Goal: Check status: Check status

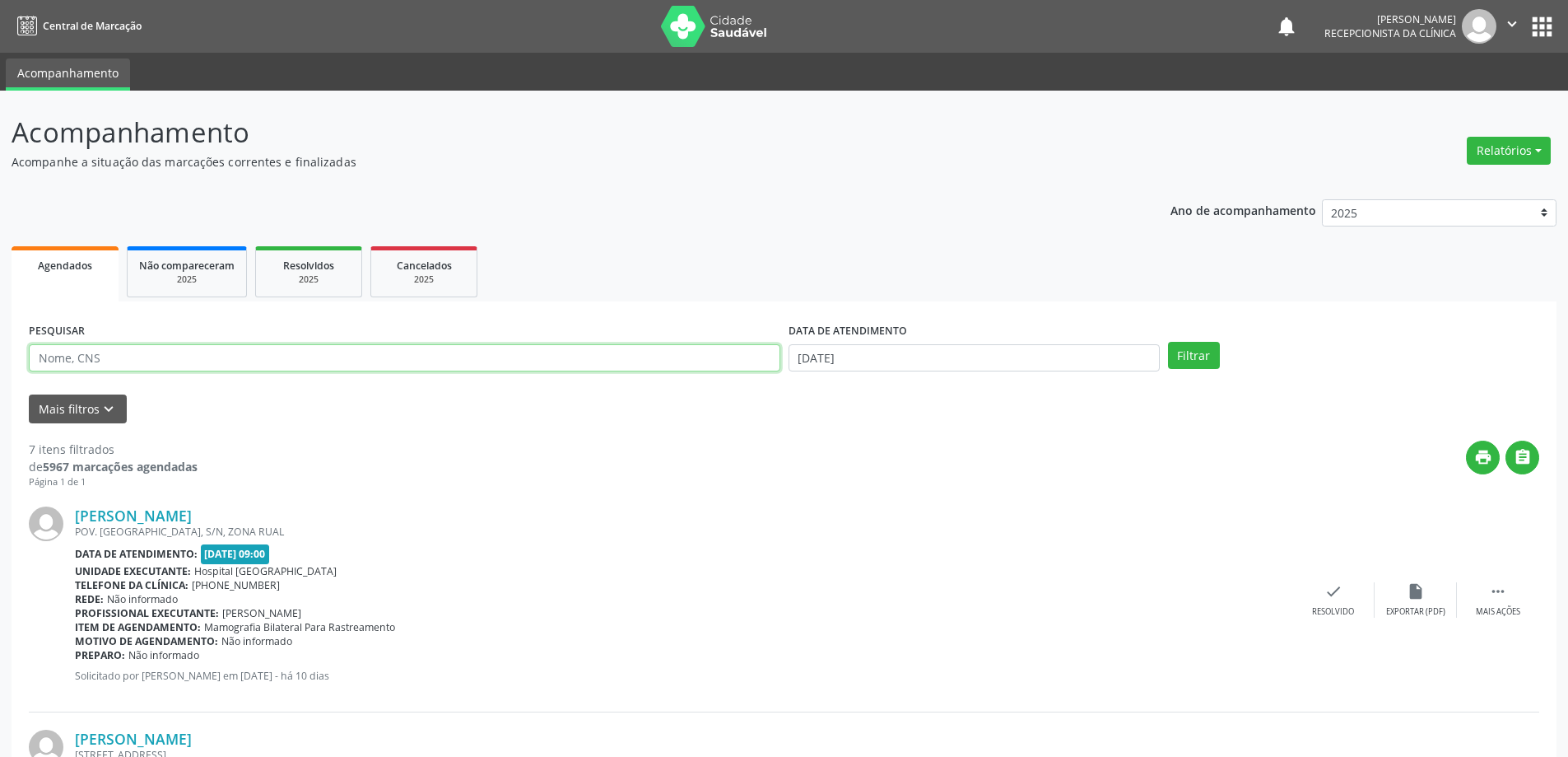
click at [121, 352] on input "text" at bounding box center [404, 358] width 752 height 28
click at [343, 394] on form "PESQUISAR DATA DE ATENDIMENTO 25/09/2025 Filtrar UNIDADE DE REFERÊNCIA Todas as…" at bounding box center [784, 371] width 1511 height 105
click at [131, 355] on input "text" at bounding box center [404, 358] width 752 height 28
type input "700003108350700"
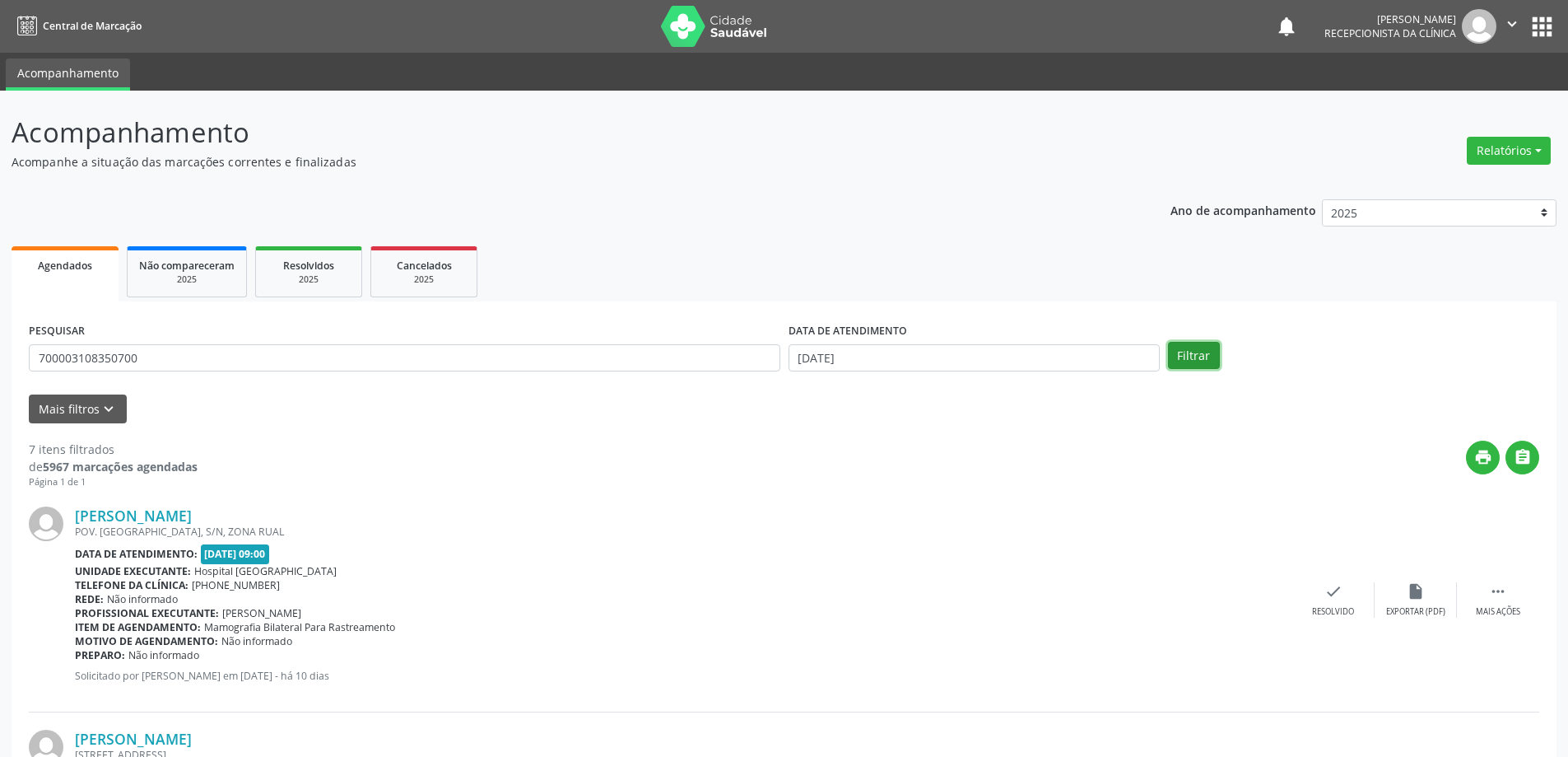
click at [1195, 351] on button "Filtrar" at bounding box center [1194, 355] width 52 height 28
click at [1352, 595] on icon "check" at bounding box center [1346, 591] width 18 height 18
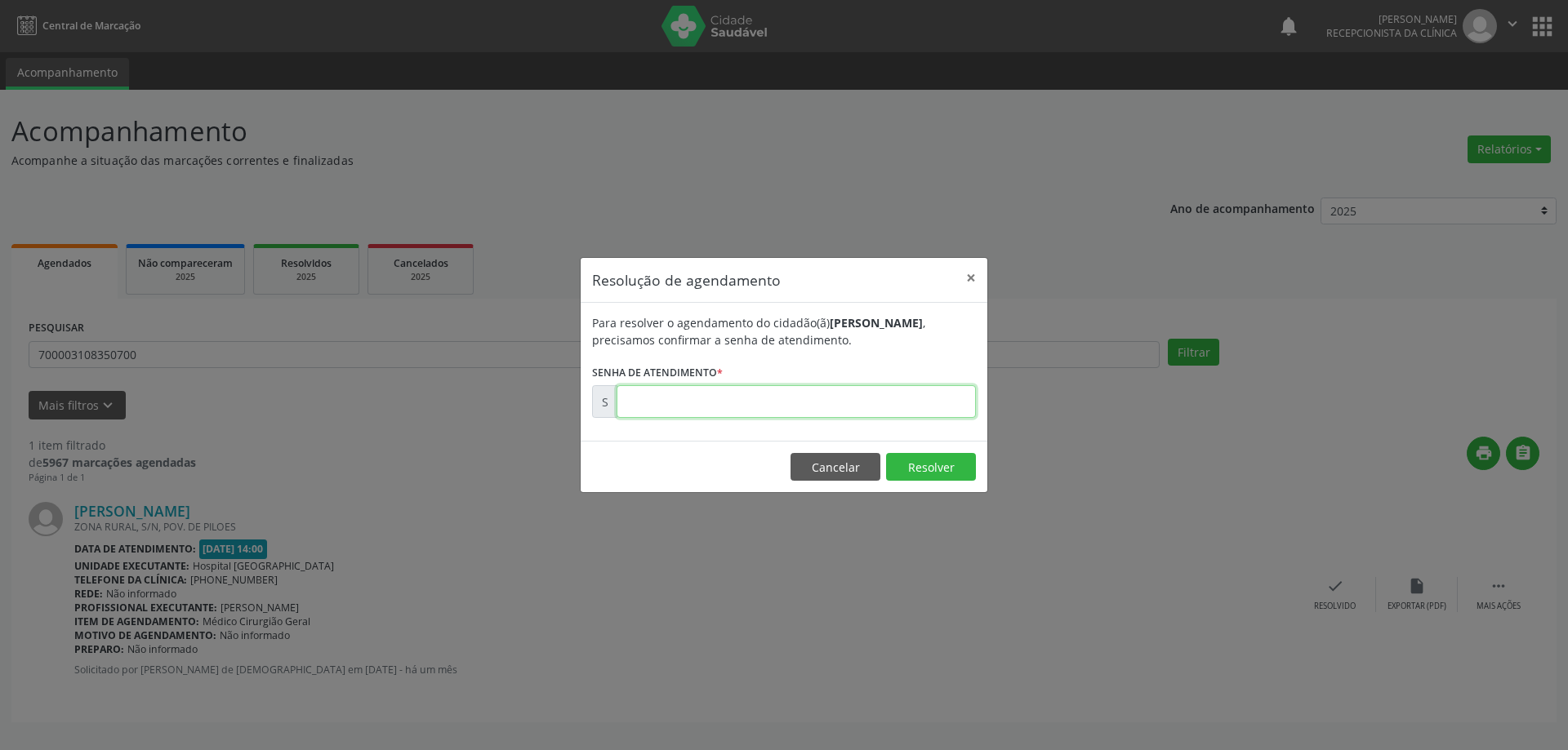
click at [709, 398] on input "text" at bounding box center [795, 402] width 359 height 33
type input "00173707"
click at [943, 468] on button "Resolver" at bounding box center [930, 467] width 90 height 28
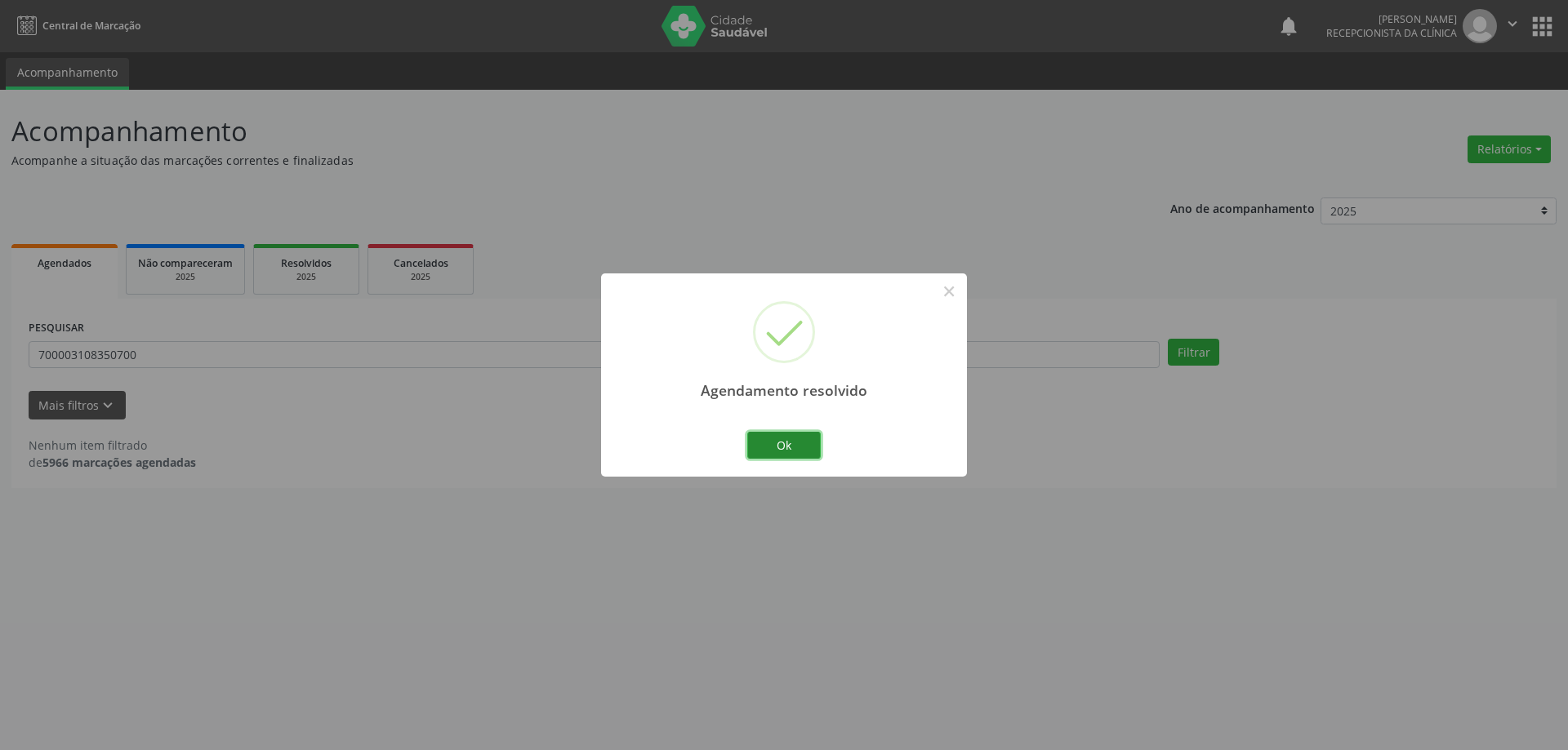
click at [798, 444] on button "Ok" at bounding box center [784, 446] width 74 height 28
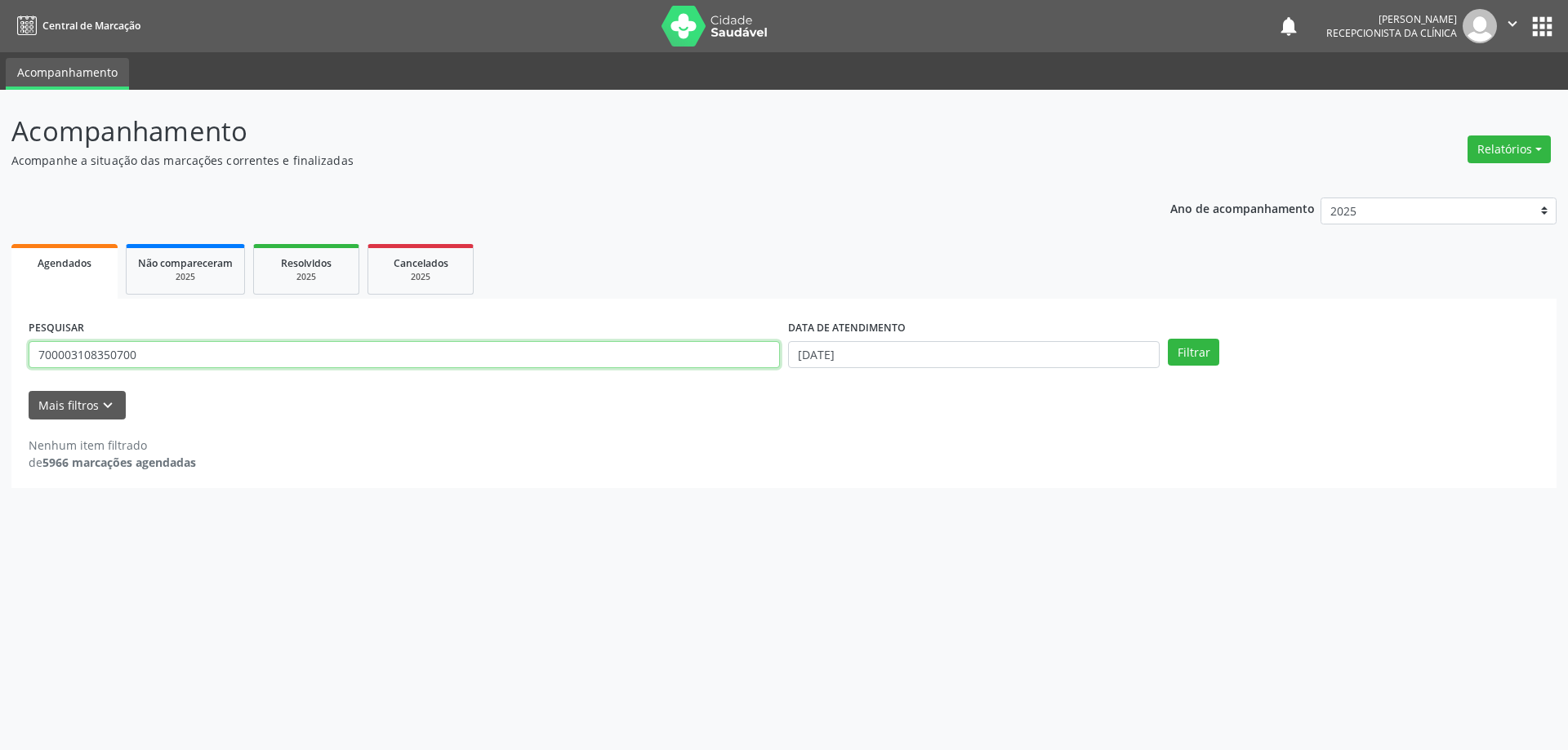
click at [568, 357] on input "700003108350700" at bounding box center [404, 355] width 751 height 28
click at [860, 353] on input "[DATE]" at bounding box center [974, 355] width 372 height 28
click at [980, 499] on span "19" at bounding box center [979, 503] width 32 height 32
type input "19/09/2025"
click at [1177, 359] on button "Filtrar" at bounding box center [1193, 352] width 52 height 28
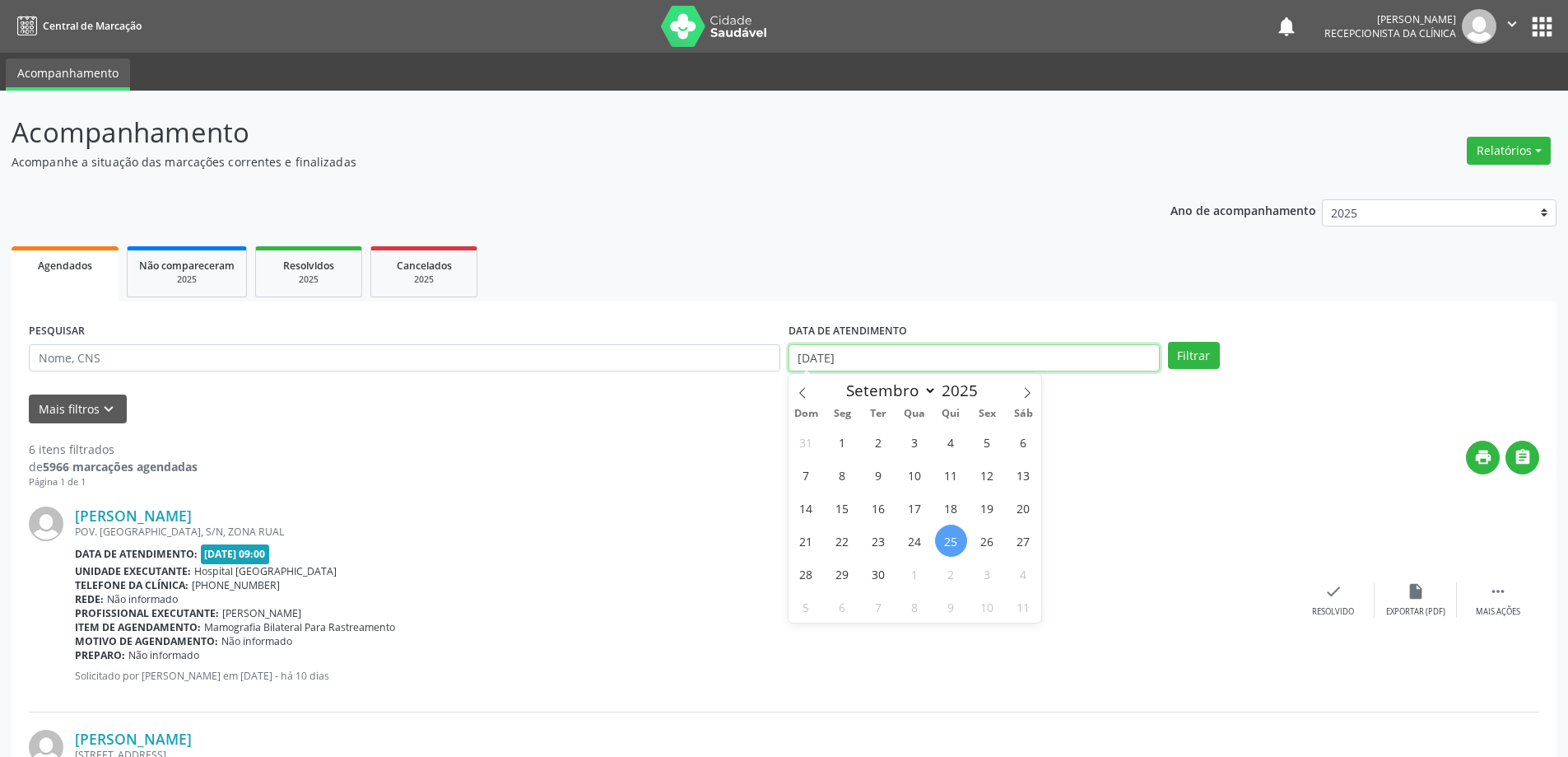
click at [867, 353] on input "[DATE]" at bounding box center [974, 358] width 371 height 28
click at [877, 473] on span "9" at bounding box center [878, 474] width 32 height 32
type input "[DATE]"
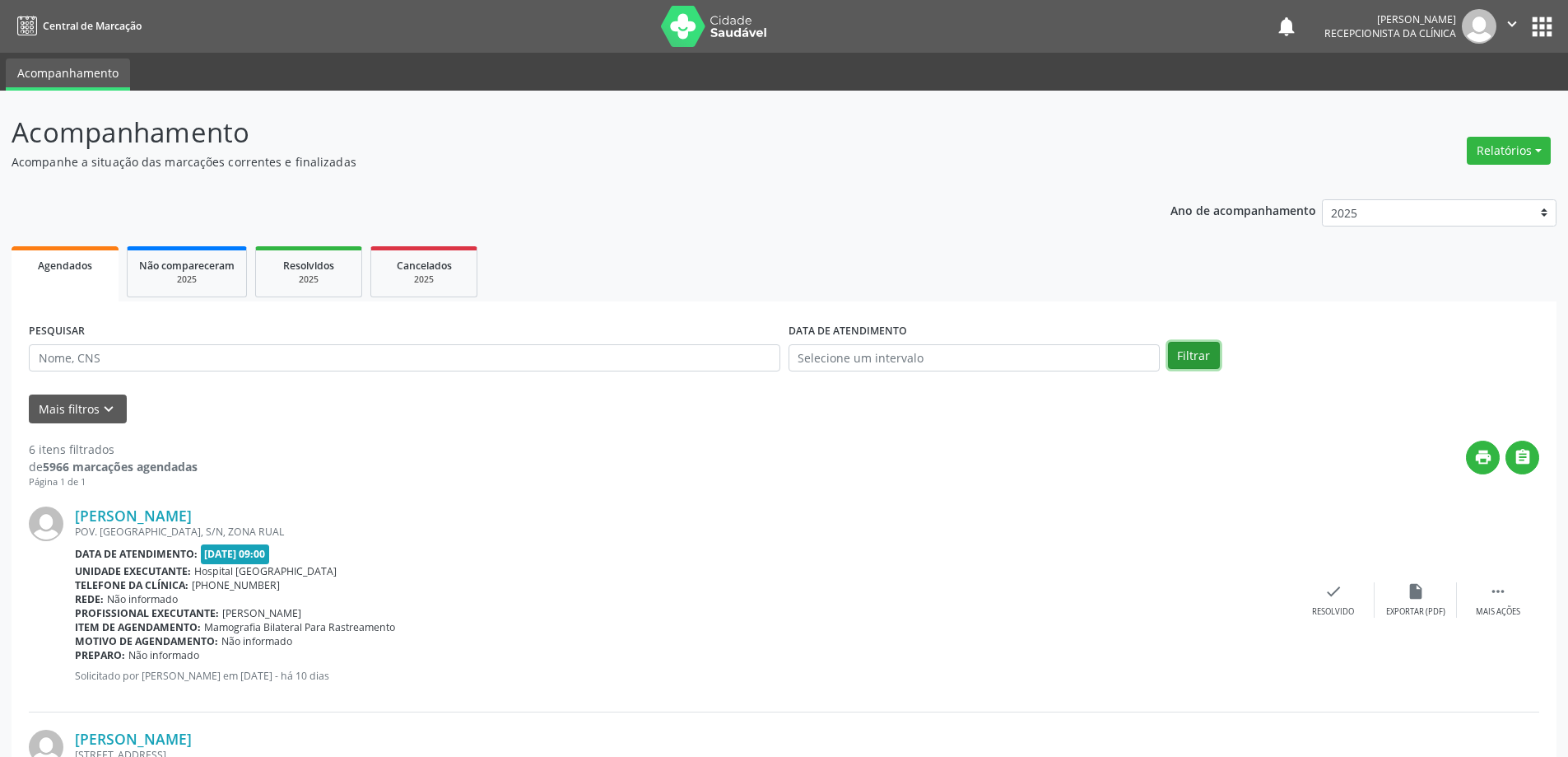
click at [1196, 350] on button "Filtrar" at bounding box center [1194, 355] width 52 height 28
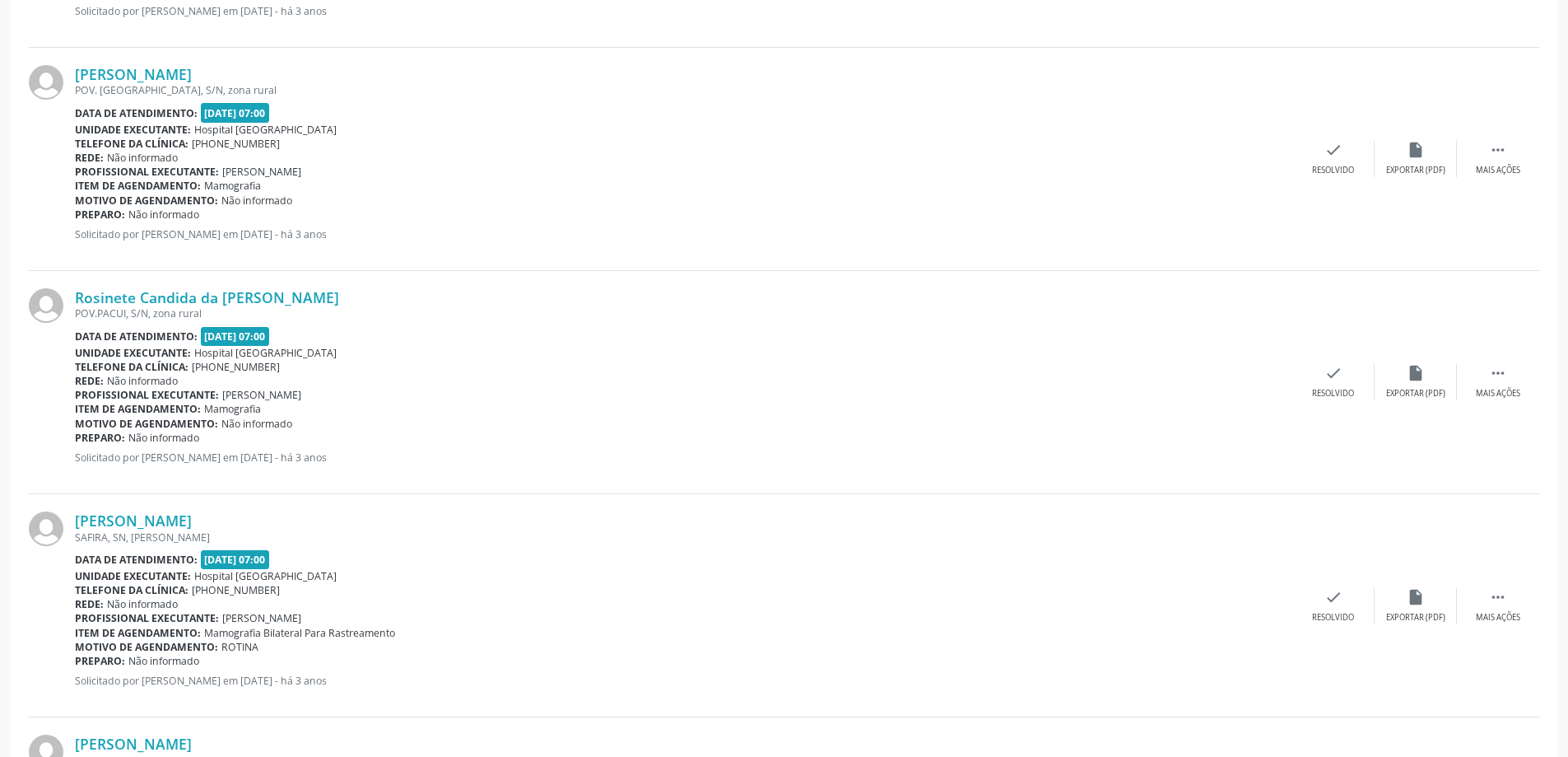
scroll to position [3143, 0]
